Goal: Navigation & Orientation: Find specific page/section

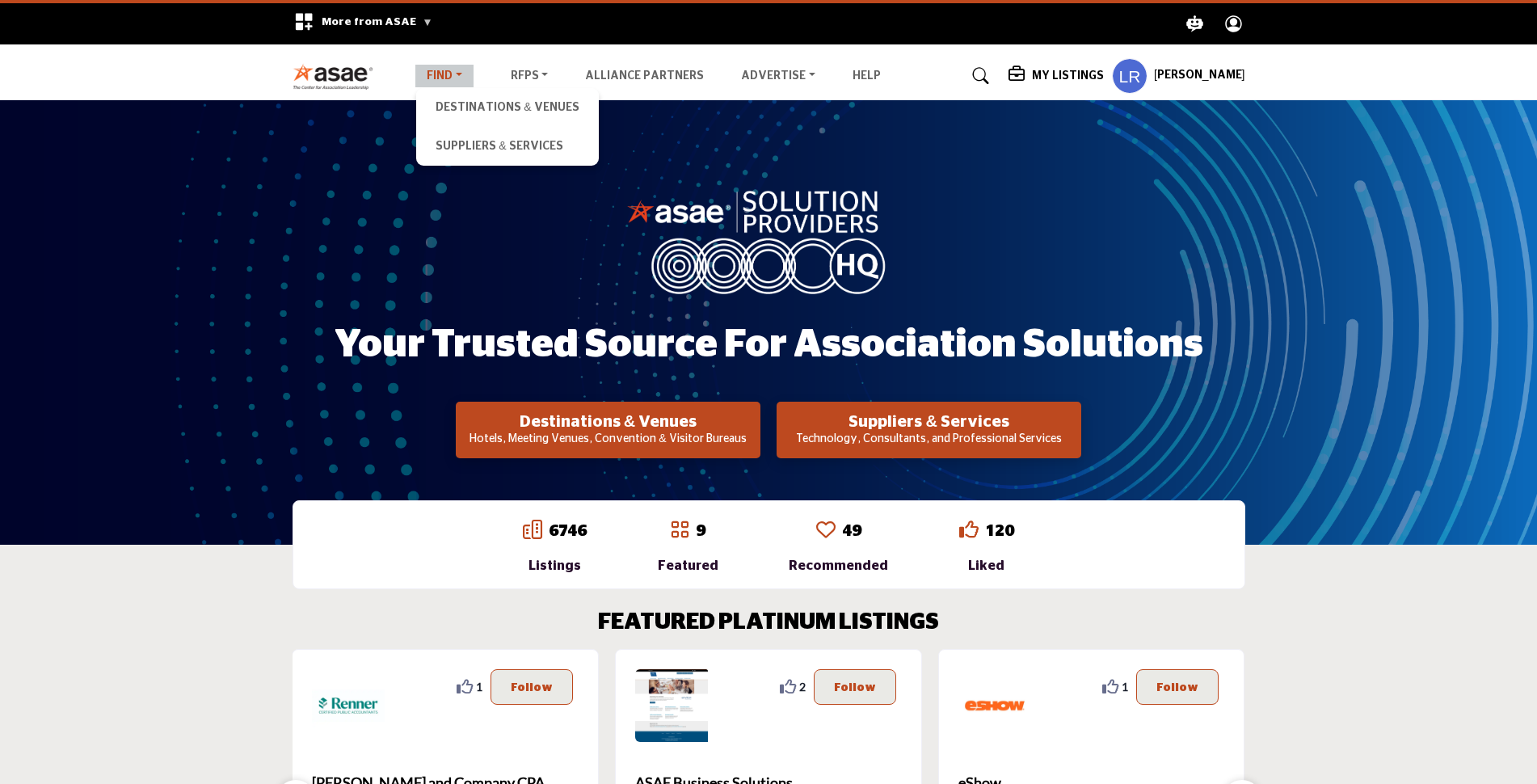
click at [454, 75] on link "Find" at bounding box center [444, 76] width 58 height 23
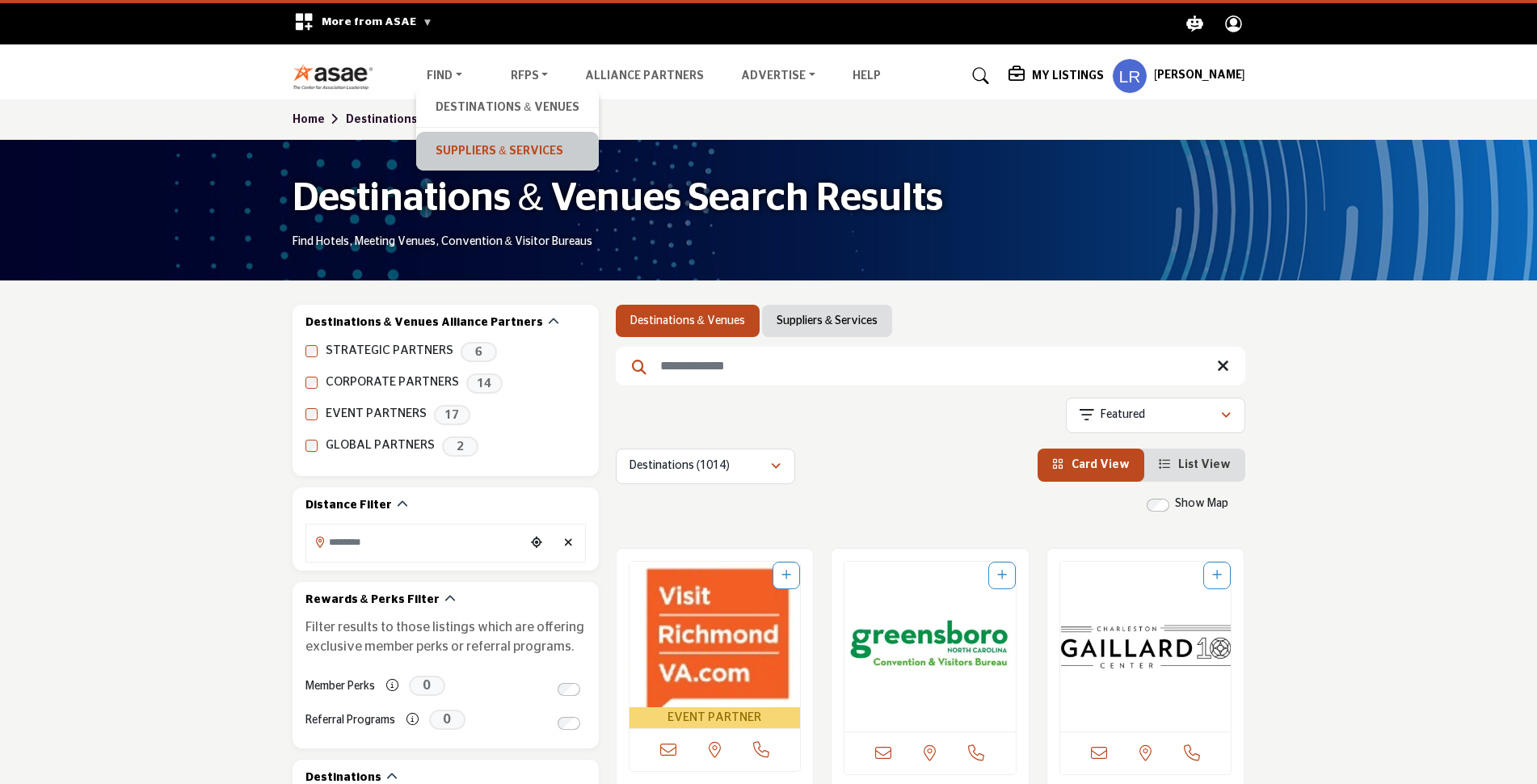
click at [452, 150] on link "Suppliers & Services" at bounding box center [507, 150] width 166 height 23
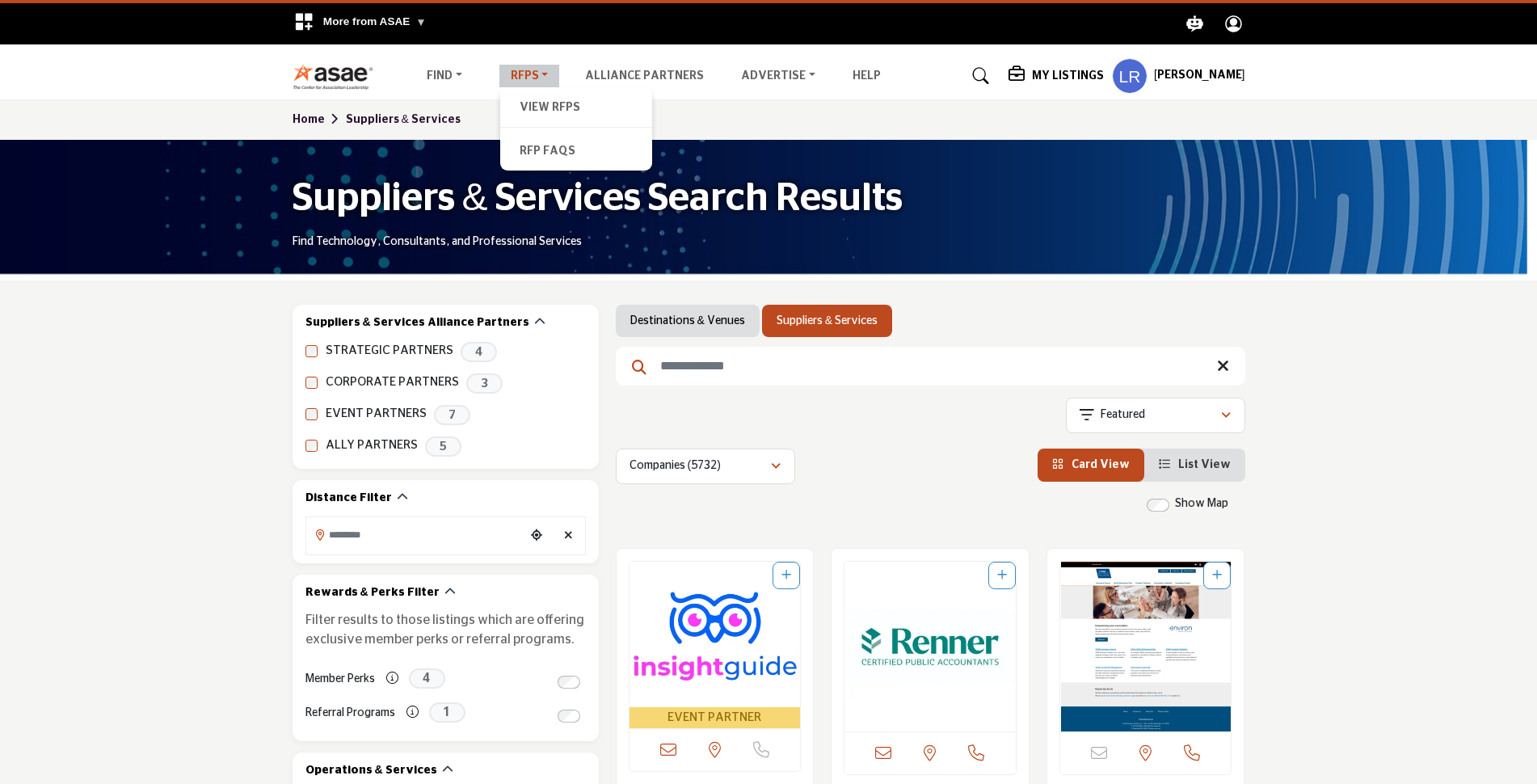
click at [521, 75] on link "RFPs" at bounding box center [530, 76] width 61 height 23
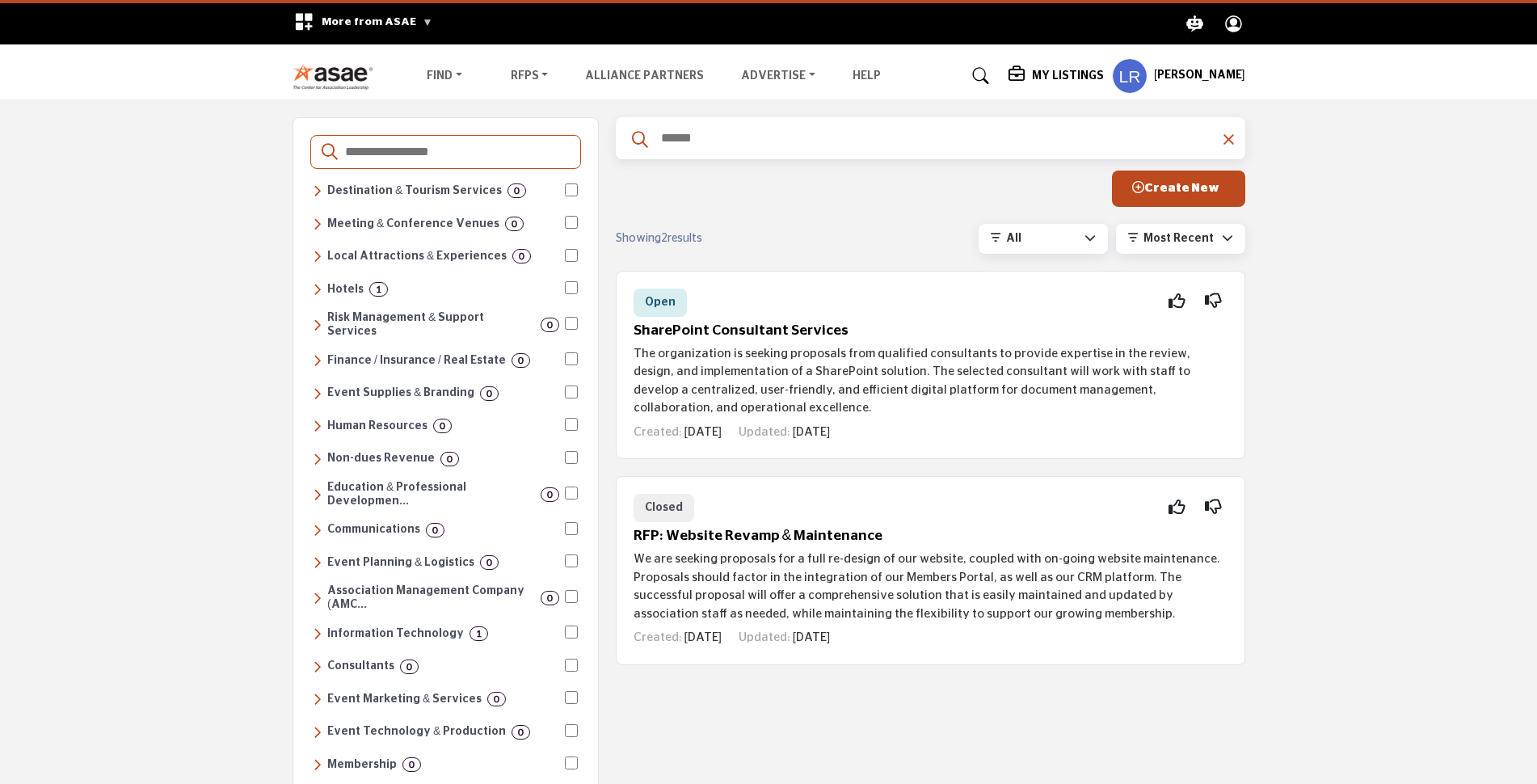
click at [356, 21] on span "More from ASAE" at bounding box center [376, 22] width 111 height 12
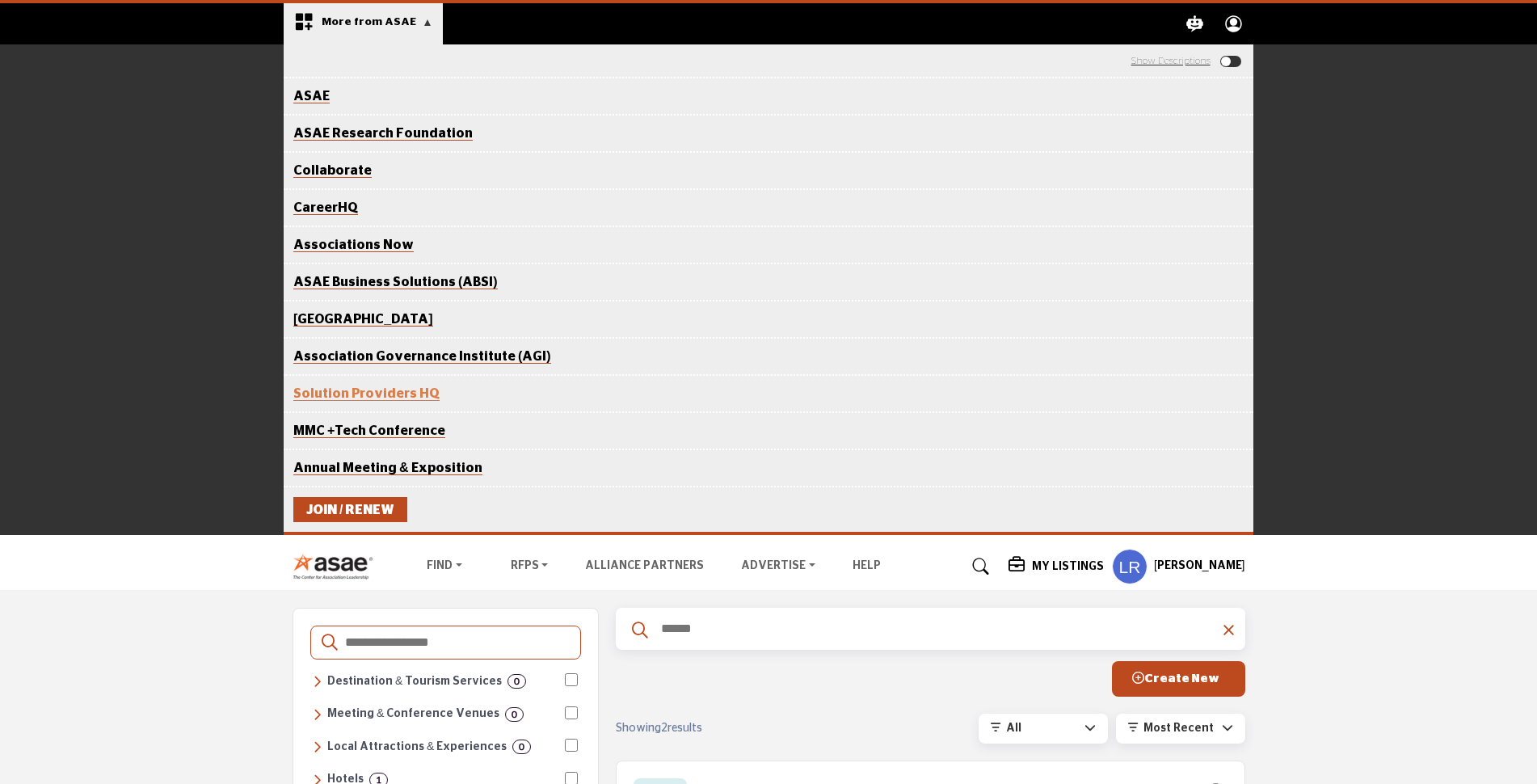
click at [310, 167] on link "Collaborate" at bounding box center [332, 171] width 79 height 14
